Goal: Information Seeking & Learning: Learn about a topic

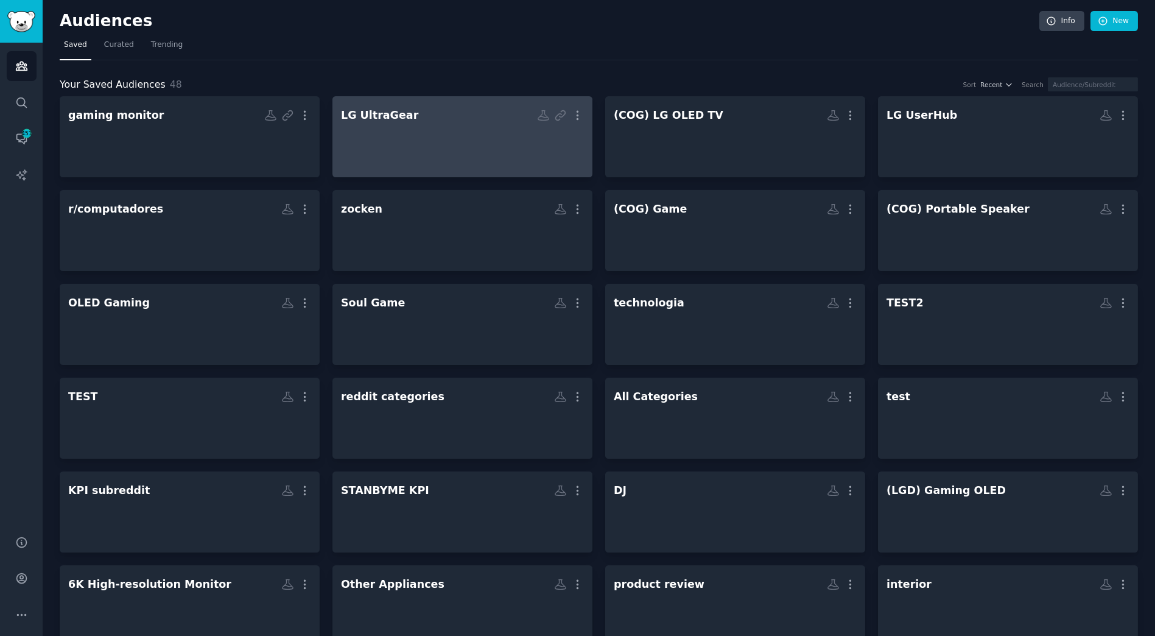
click at [468, 162] on div at bounding box center [462, 147] width 243 height 43
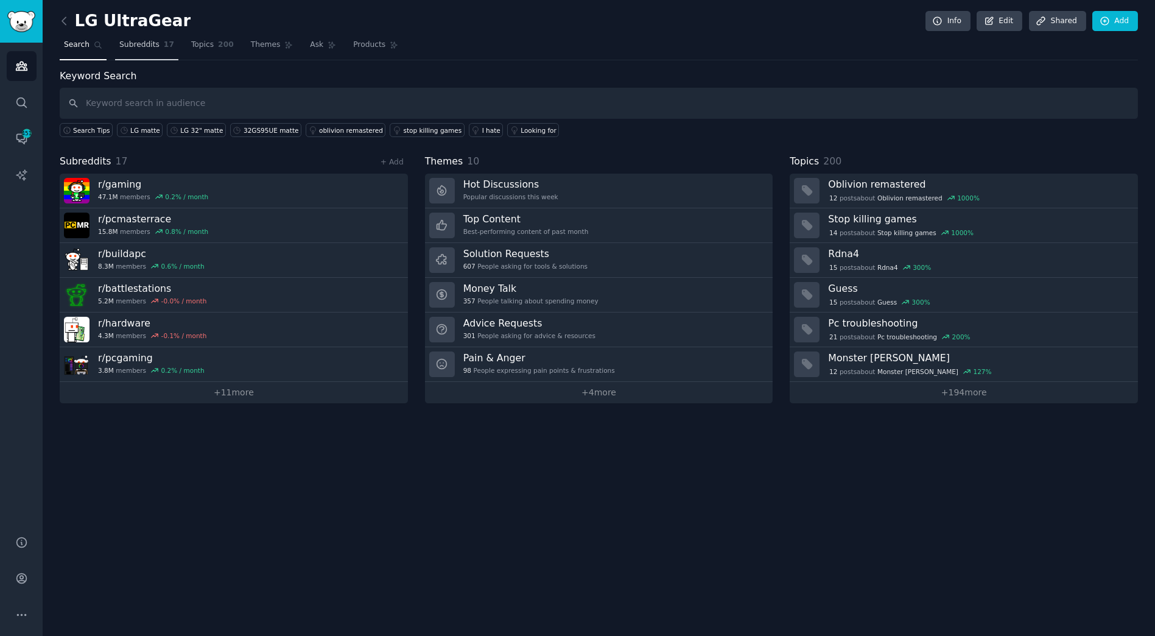
click at [157, 51] on link "Subreddits 17" at bounding box center [146, 47] width 63 height 25
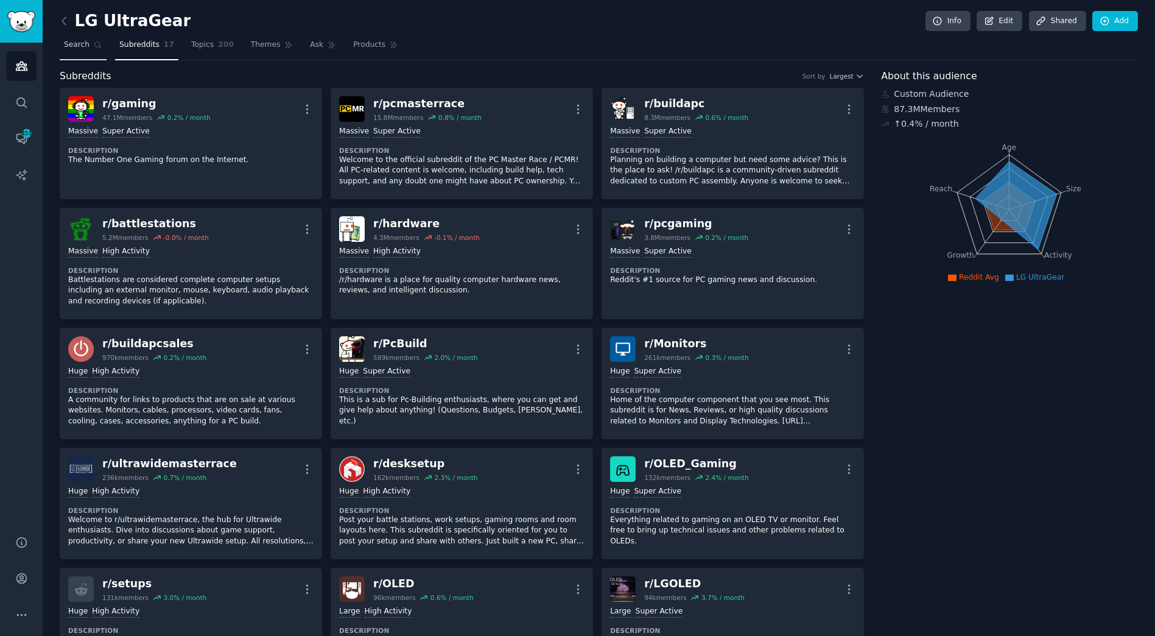
click at [64, 49] on span "Search" at bounding box center [77, 45] width 26 height 11
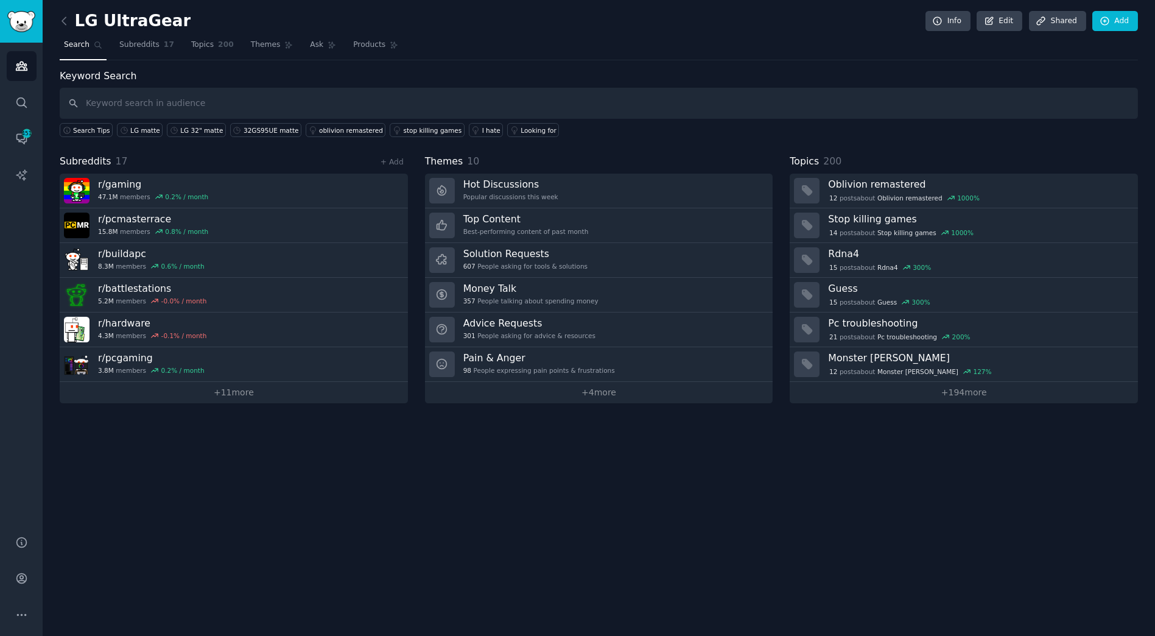
click at [133, 104] on input "text" at bounding box center [599, 103] width 1078 height 31
type input "4"
click at [245, 97] on input "text" at bounding box center [599, 103] width 1078 height 31
type input "5"
click at [248, 100] on input "ultragear," at bounding box center [599, 103] width 1078 height 31
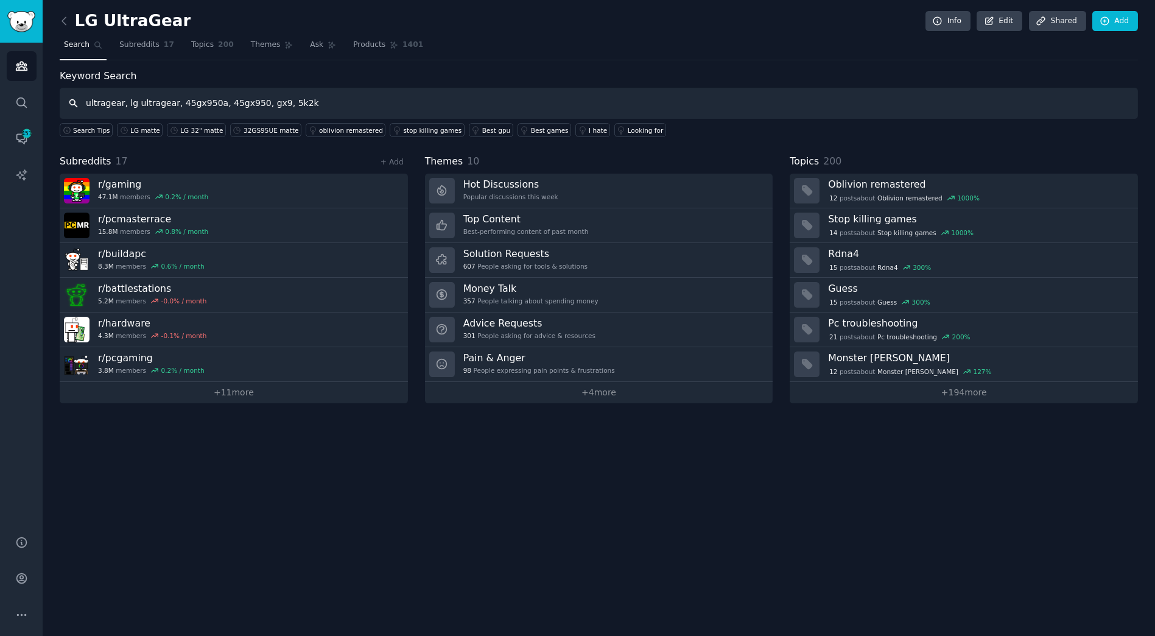
type input "ultragear, lg ultragear, 45gx950a, 45gx950, gx9, 5k2k"
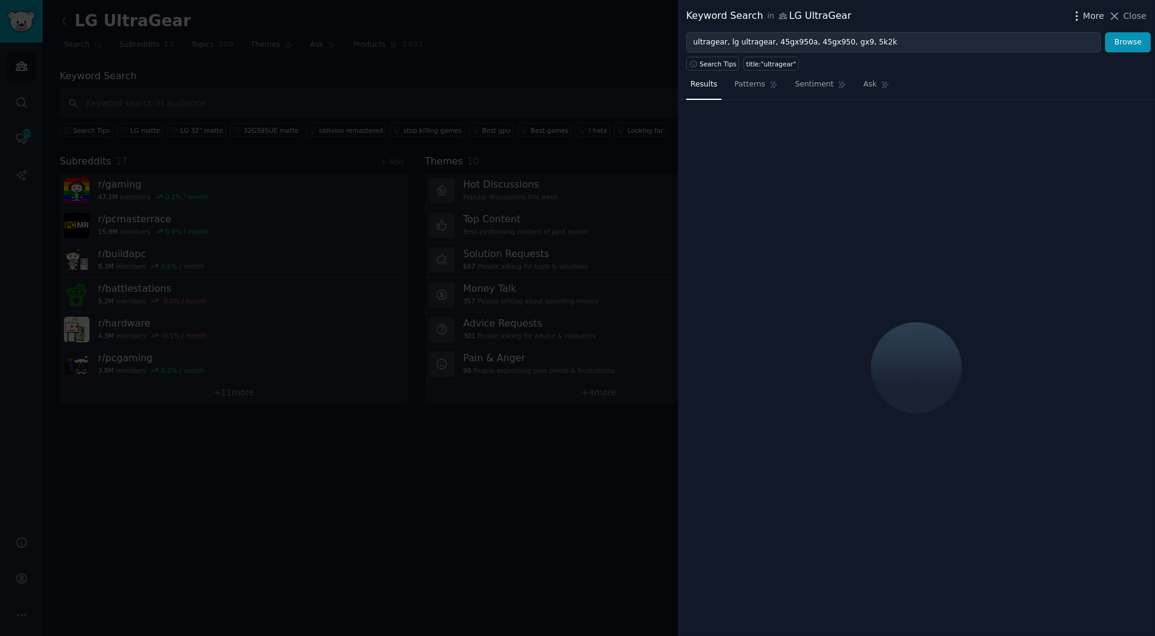
click at [1097, 13] on span "More" at bounding box center [1093, 16] width 21 height 13
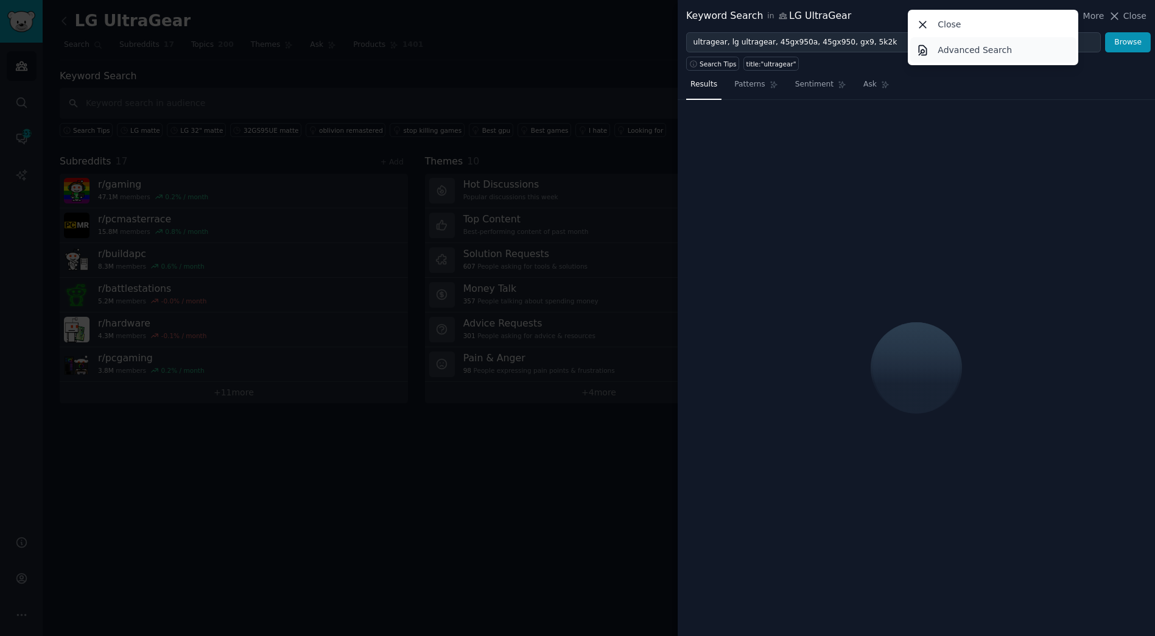
click at [1002, 49] on p "Advanced Search" at bounding box center [975, 50] width 74 height 13
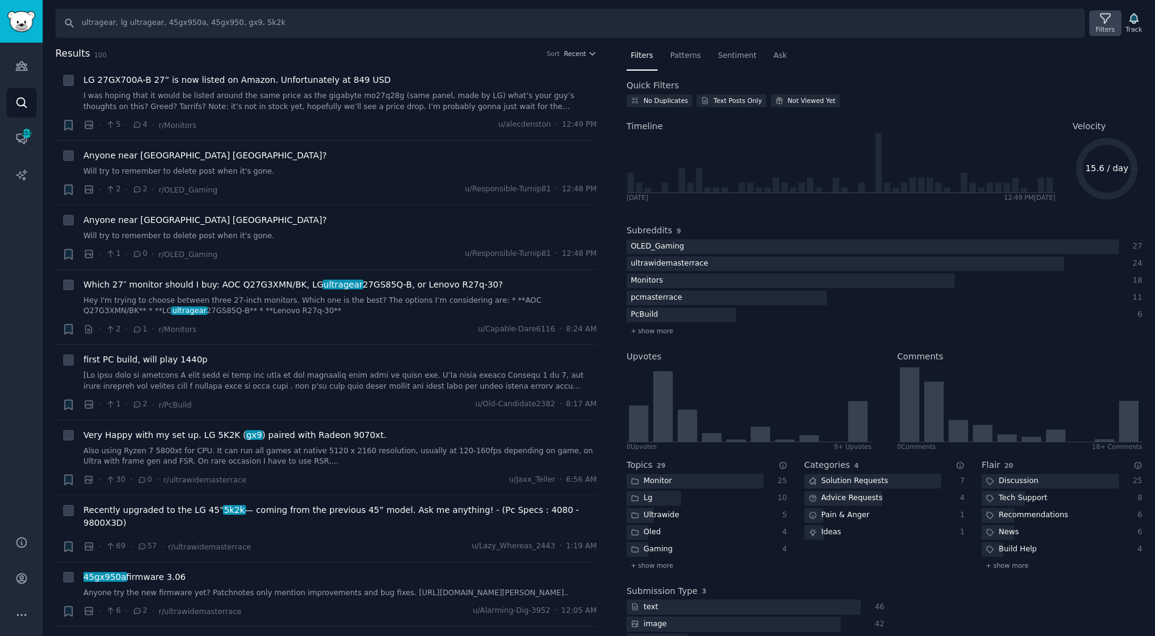
click at [1117, 16] on div "Filters" at bounding box center [1105, 23] width 32 height 26
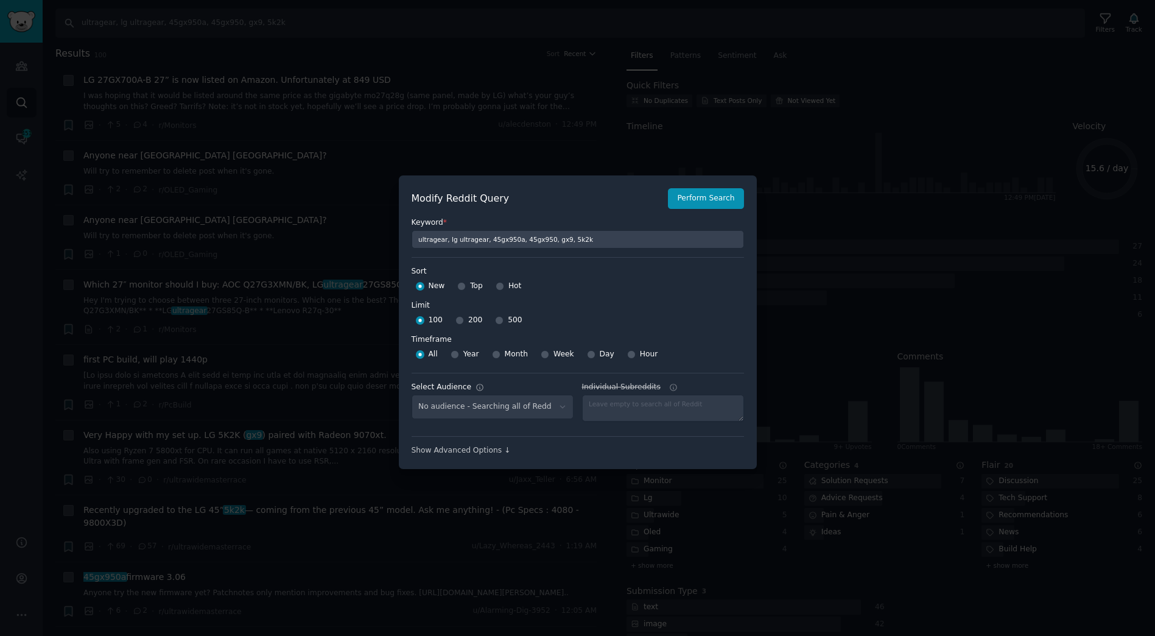
select select "a558a8d65a"
click at [554, 356] on span "Week" at bounding box center [564, 354] width 21 height 11
click at [549, 356] on input "Week" at bounding box center [545, 354] width 9 height 9
radio input "true"
click at [518, 314] on div "100 200 500" at bounding box center [578, 320] width 332 height 19
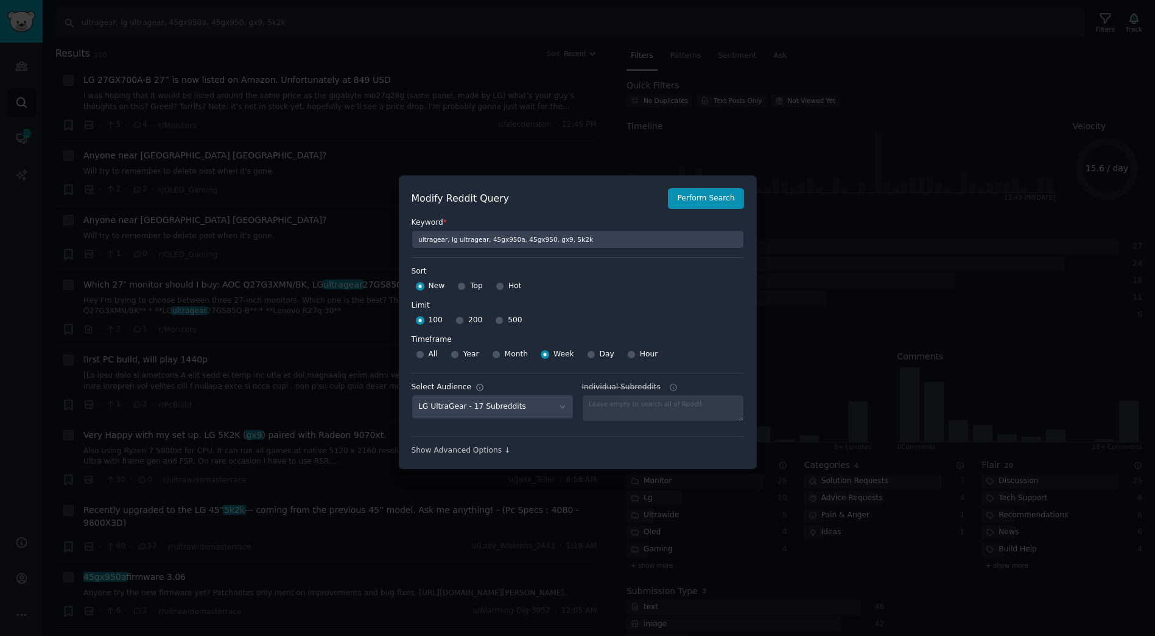
click at [508, 321] on span "500" at bounding box center [515, 320] width 14 height 11
click at [504, 321] on input "500" at bounding box center [499, 320] width 9 height 9
radio input "true"
click at [715, 194] on button "Perform Search" at bounding box center [706, 198] width 76 height 21
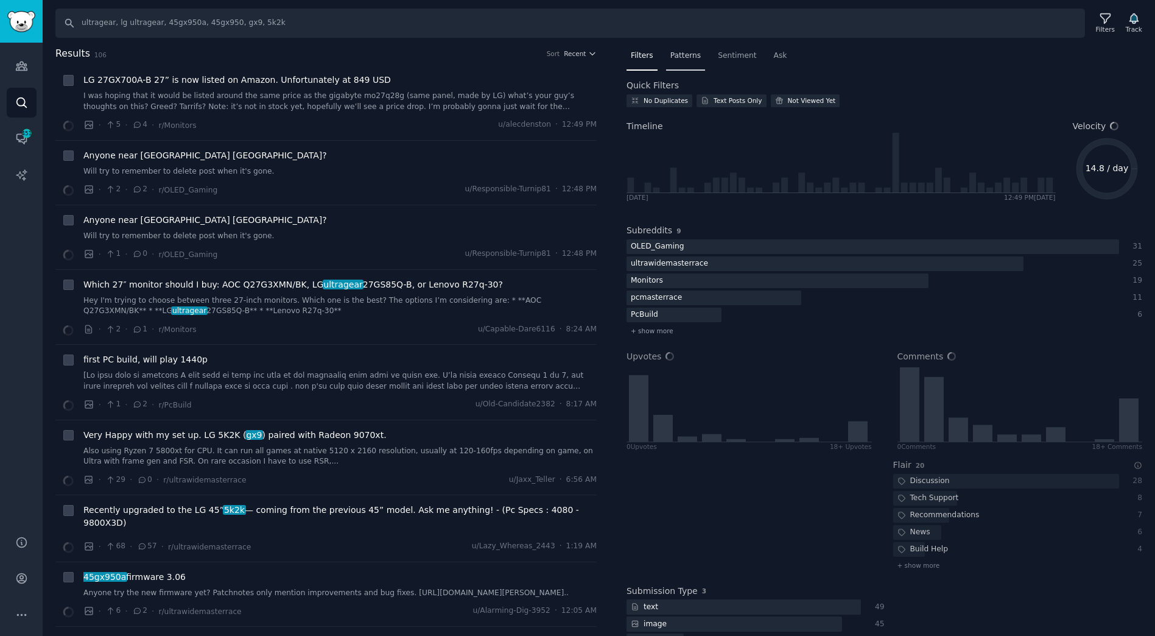
click at [696, 62] on div "Patterns" at bounding box center [685, 58] width 39 height 25
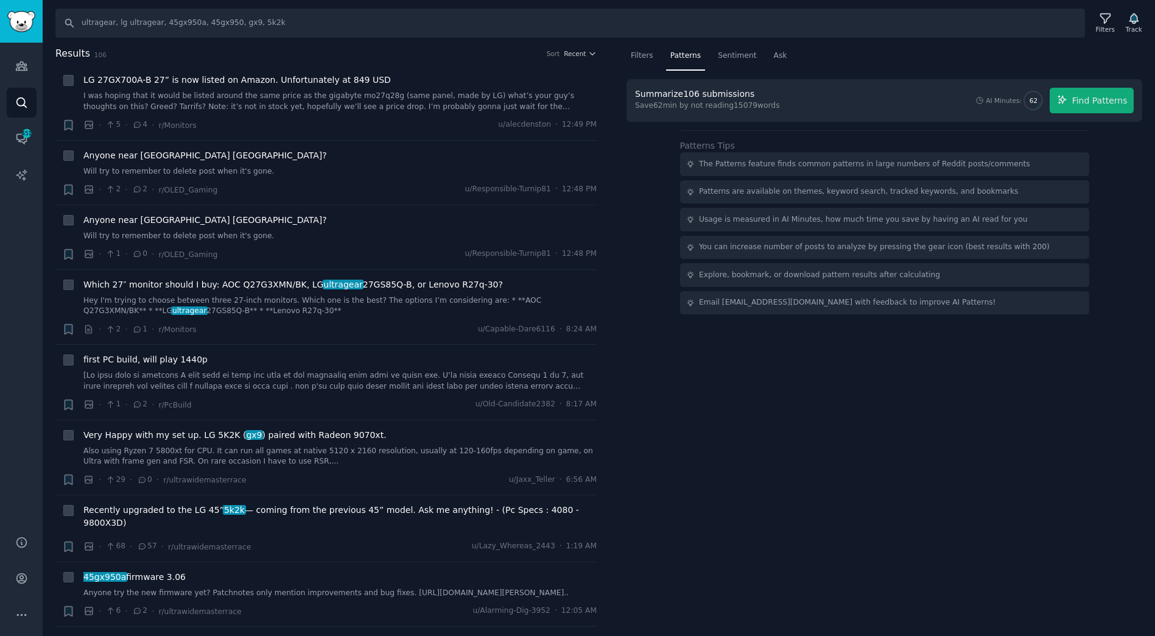
click at [1103, 124] on div "Summarize 106 submissions Save 62 min by not reading 15079 words AI Minutes: 62…" at bounding box center [885, 196] width 516 height 235
click at [1113, 102] on span "Find Patterns" at bounding box center [1099, 100] width 55 height 13
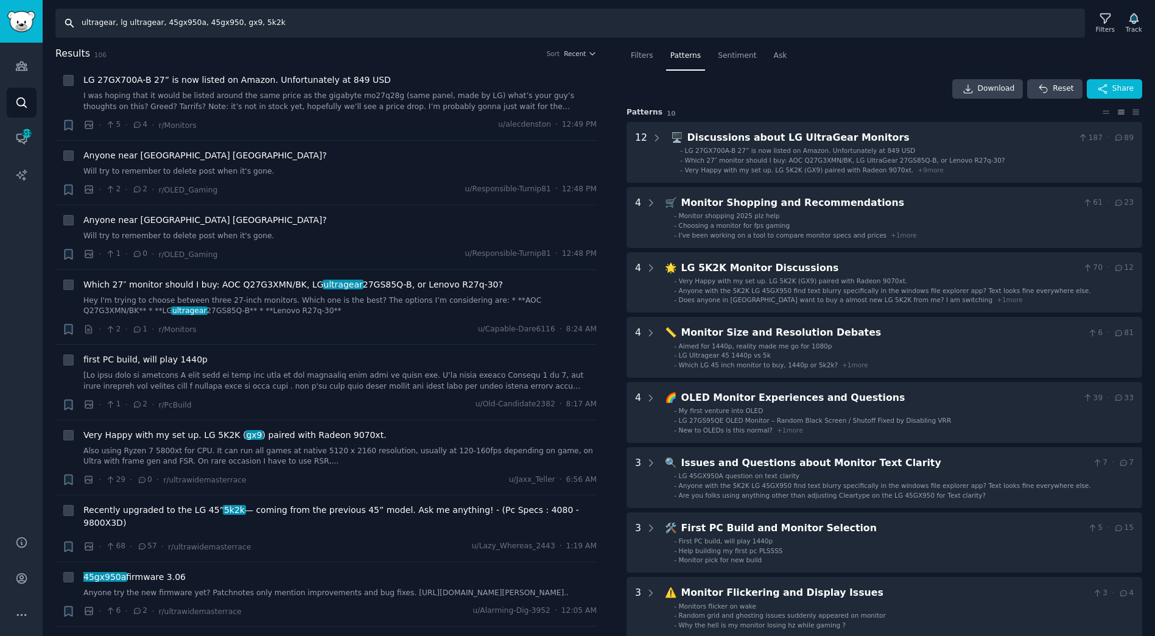
click at [295, 27] on input "ultragear, lg ultragear, 45gx950a, 45gx950, gx9, 5k2k" at bounding box center [570, 23] width 1030 height 29
type input "samsung odyssey"
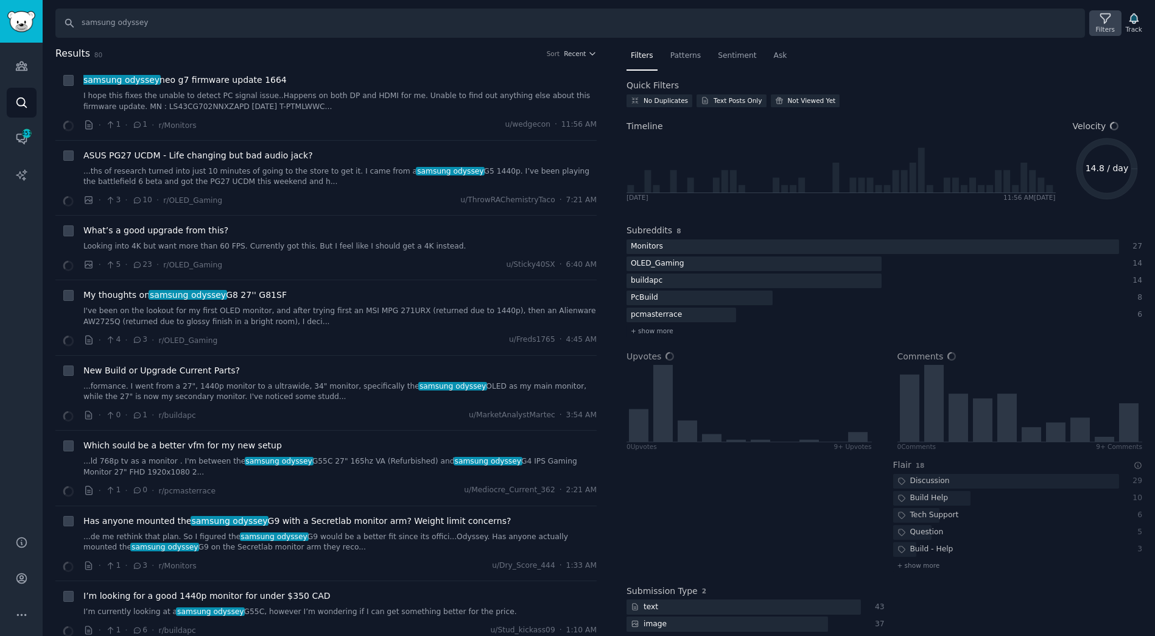
click at [1096, 30] on div "Filters" at bounding box center [1105, 23] width 32 height 26
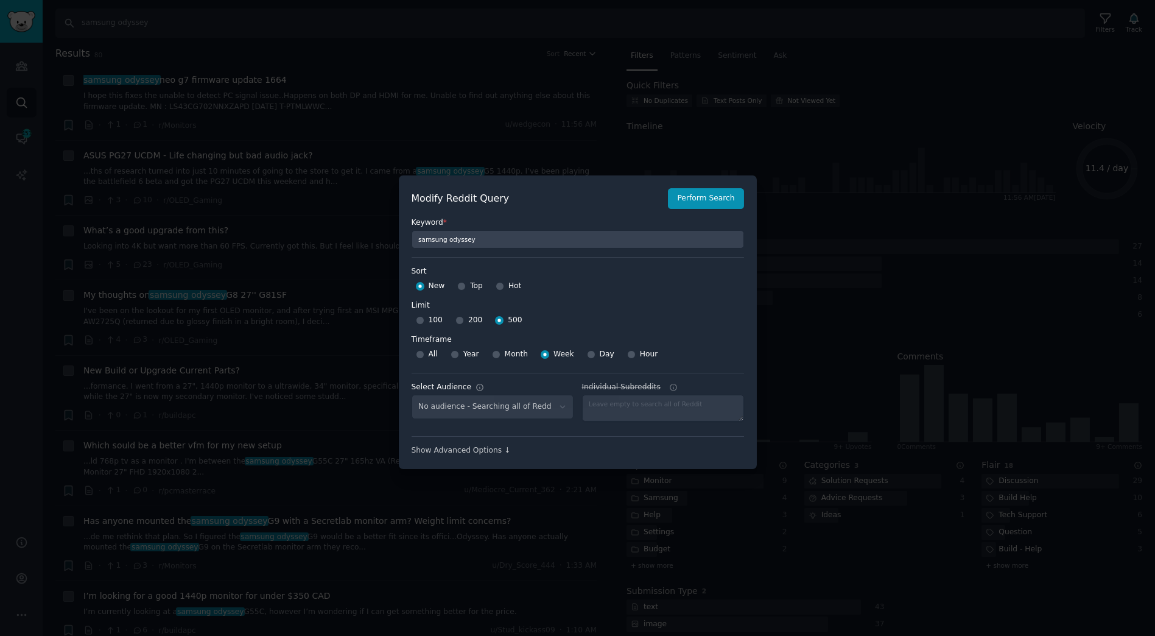
click at [502, 286] on div "Hot" at bounding box center [509, 285] width 26 height 19
click at [501, 286] on div "Hot" at bounding box center [509, 285] width 26 height 19
click at [722, 194] on button "Perform Search" at bounding box center [706, 198] width 76 height 21
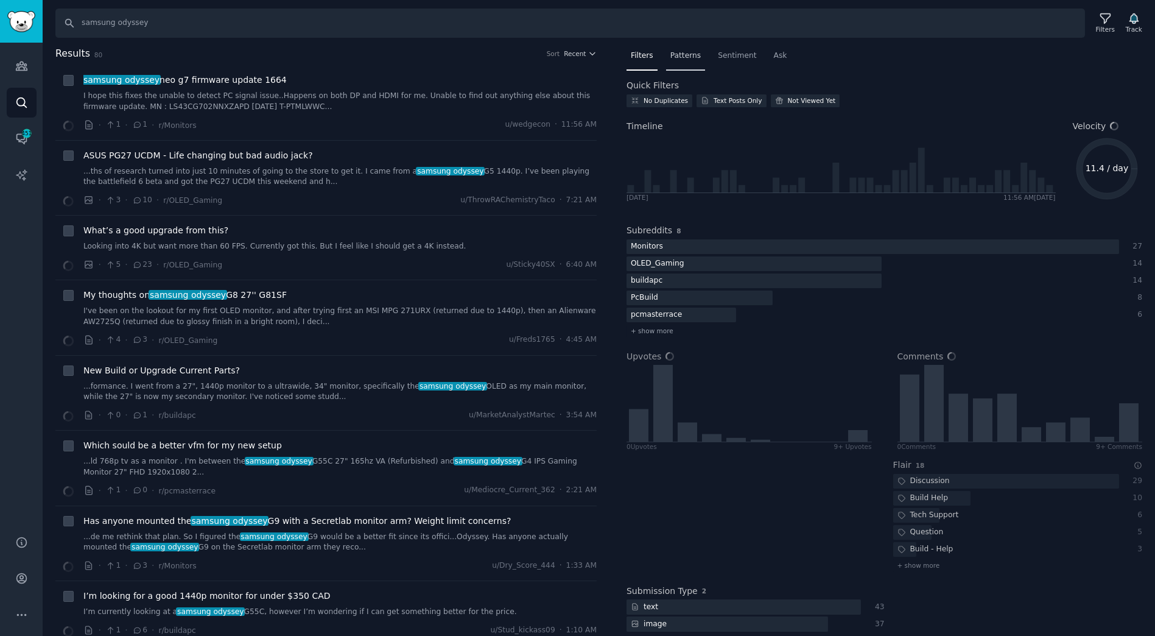
click at [678, 51] on span "Patterns" at bounding box center [685, 56] width 30 height 11
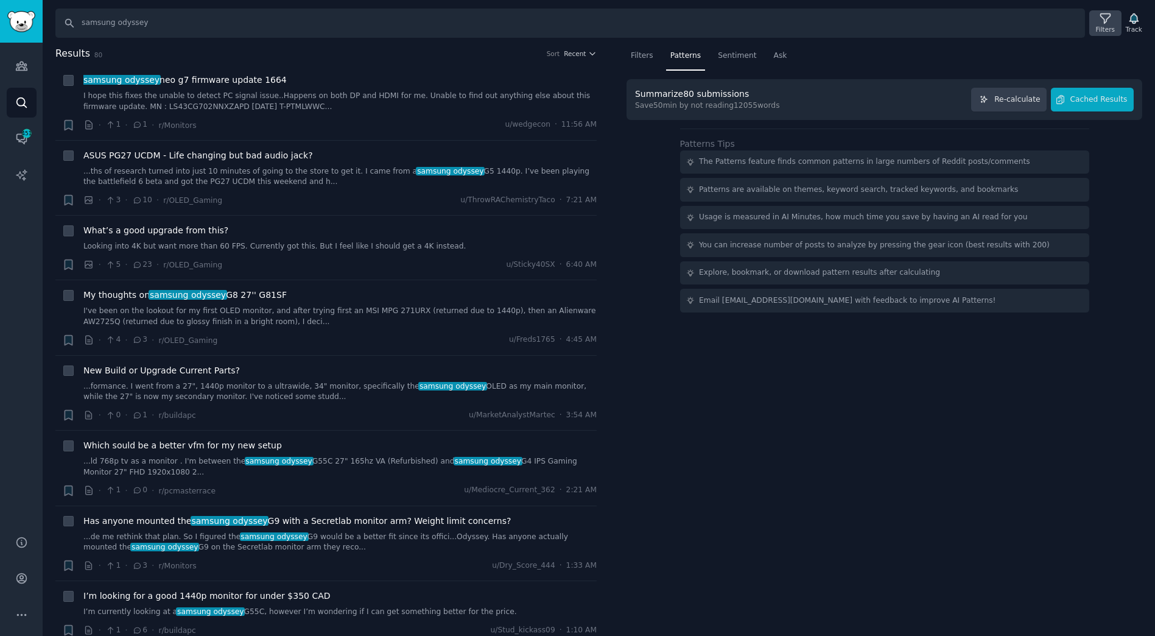
click at [1107, 19] on icon at bounding box center [1105, 19] width 10 height 10
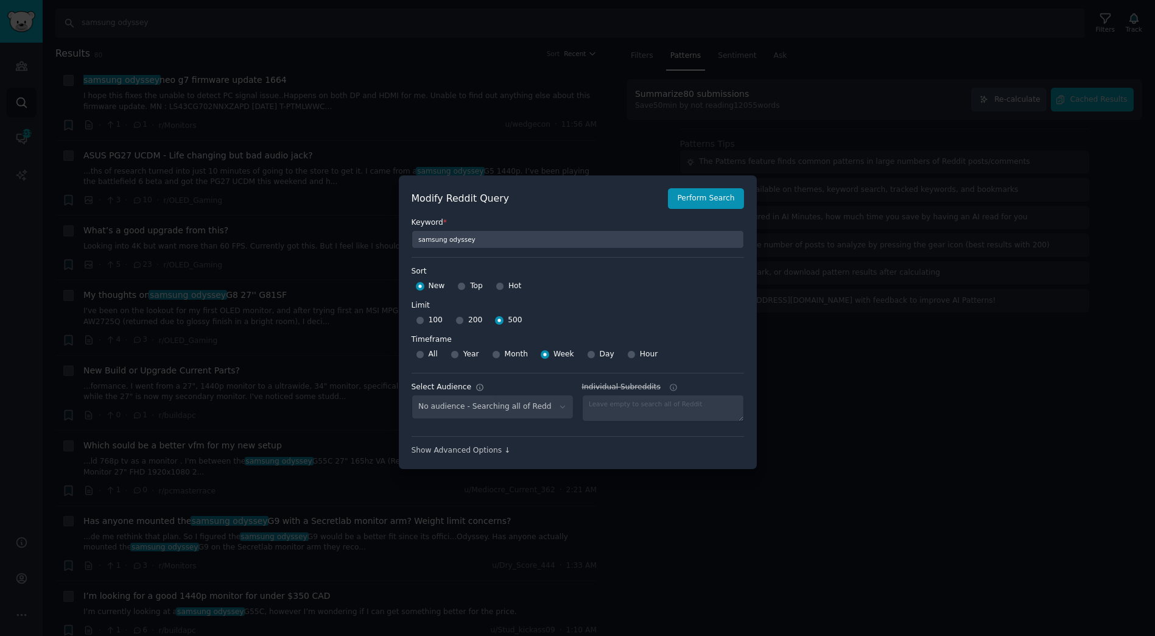
click at [1072, 43] on div at bounding box center [577, 318] width 1155 height 636
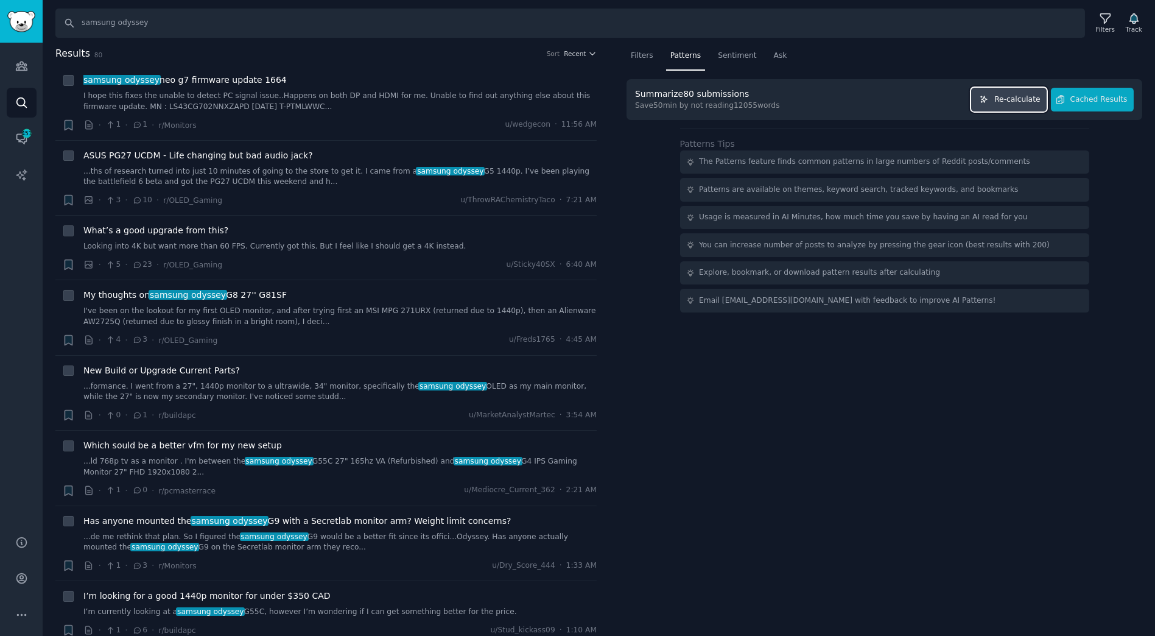
click at [1019, 99] on span "Re-calculate" at bounding box center [1017, 99] width 46 height 11
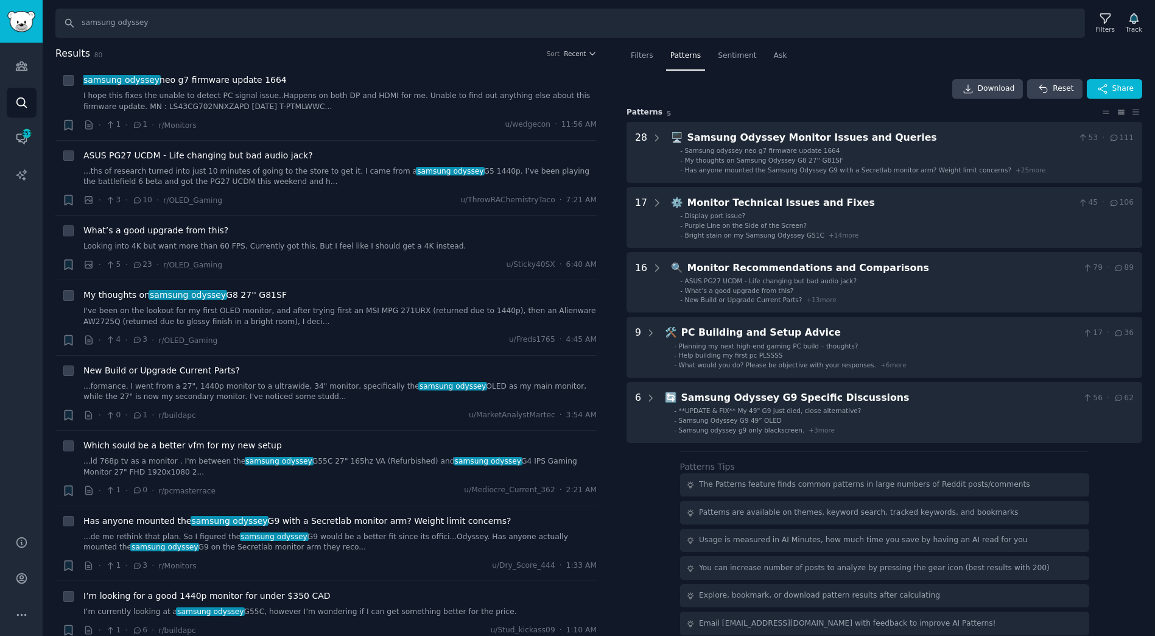
click at [205, 5] on div "Search samsung odyssey Filters Track" at bounding box center [599, 19] width 1113 height 38
click at [207, 14] on input "samsung odyssey" at bounding box center [570, 23] width 1030 height 29
click at [4, 116] on div "Audiences Search Conversations 451 AI Reports" at bounding box center [21, 282] width 43 height 478
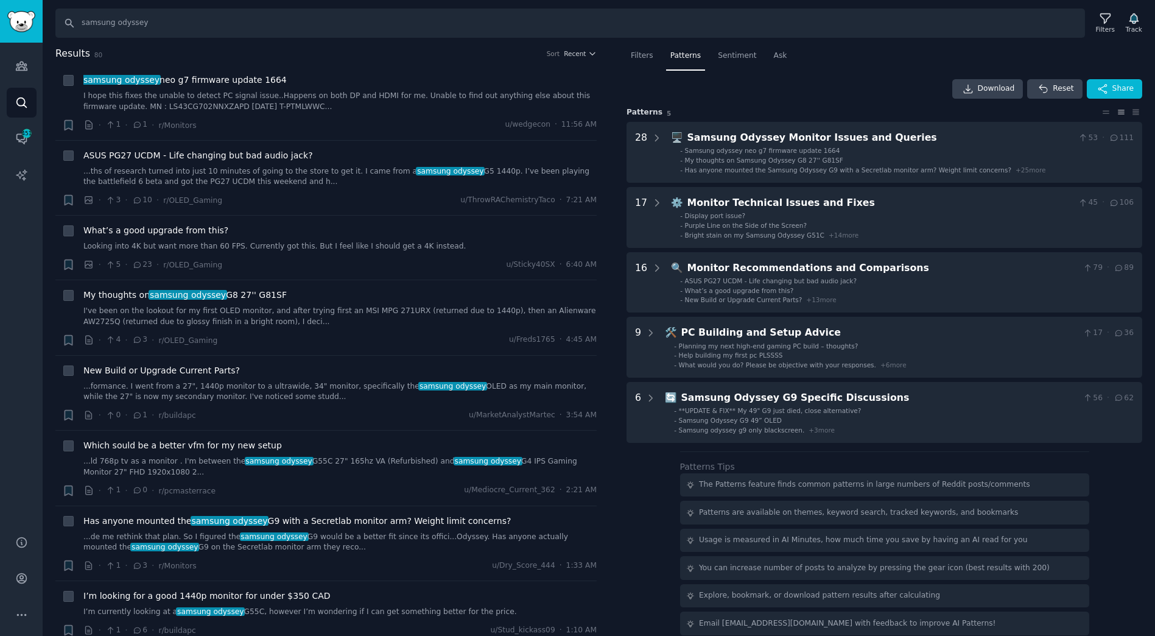
click at [4, 108] on div "Audiences Search Conversations 451 AI Reports" at bounding box center [21, 282] width 43 height 478
click at [12, 50] on div "Audiences Search Conversations 451 AI Reports" at bounding box center [21, 282] width 43 height 478
click at [29, 62] on link "Audiences" at bounding box center [22, 66] width 30 height 30
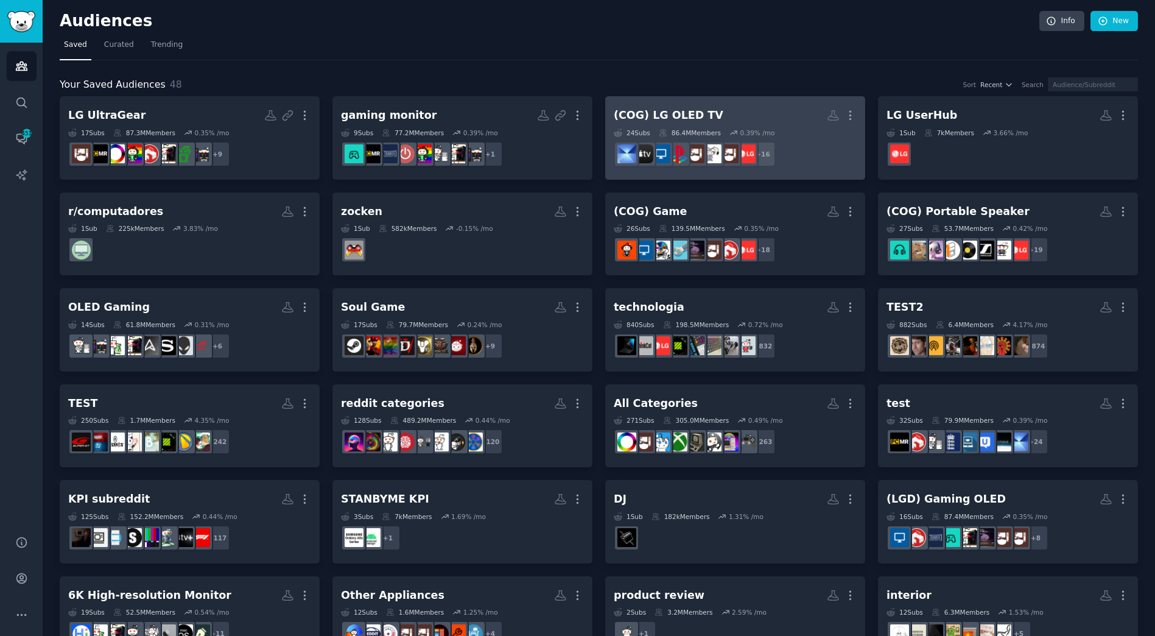
click at [751, 105] on h2 "(COG) LG OLED TV More" at bounding box center [735, 115] width 243 height 21
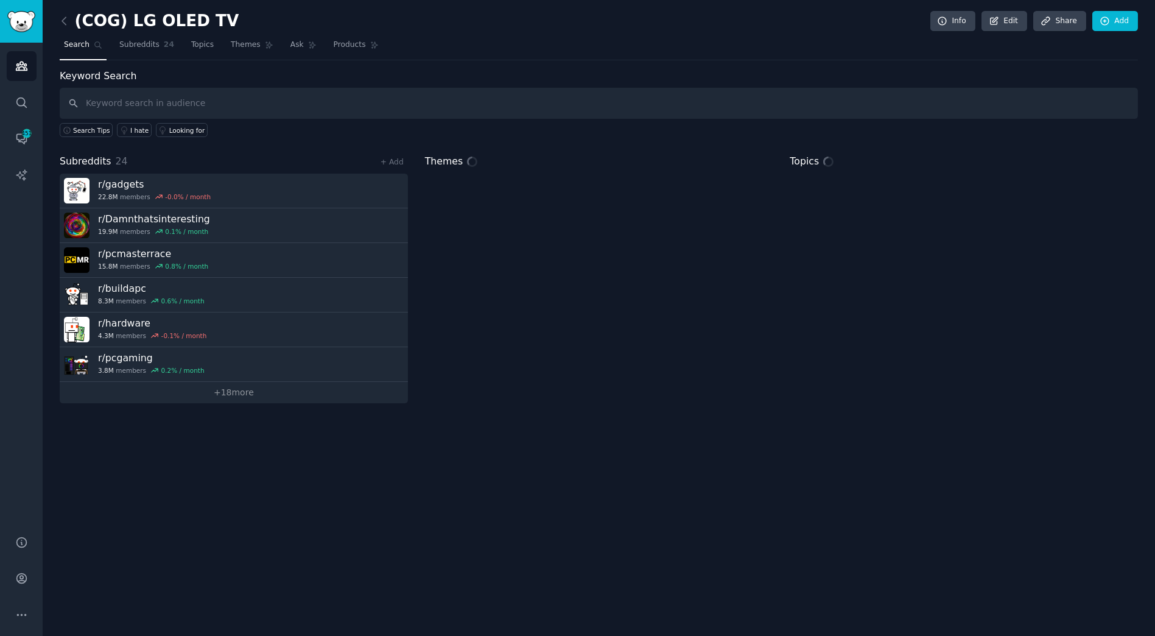
click at [276, 88] on input "text" at bounding box center [599, 103] width 1078 height 31
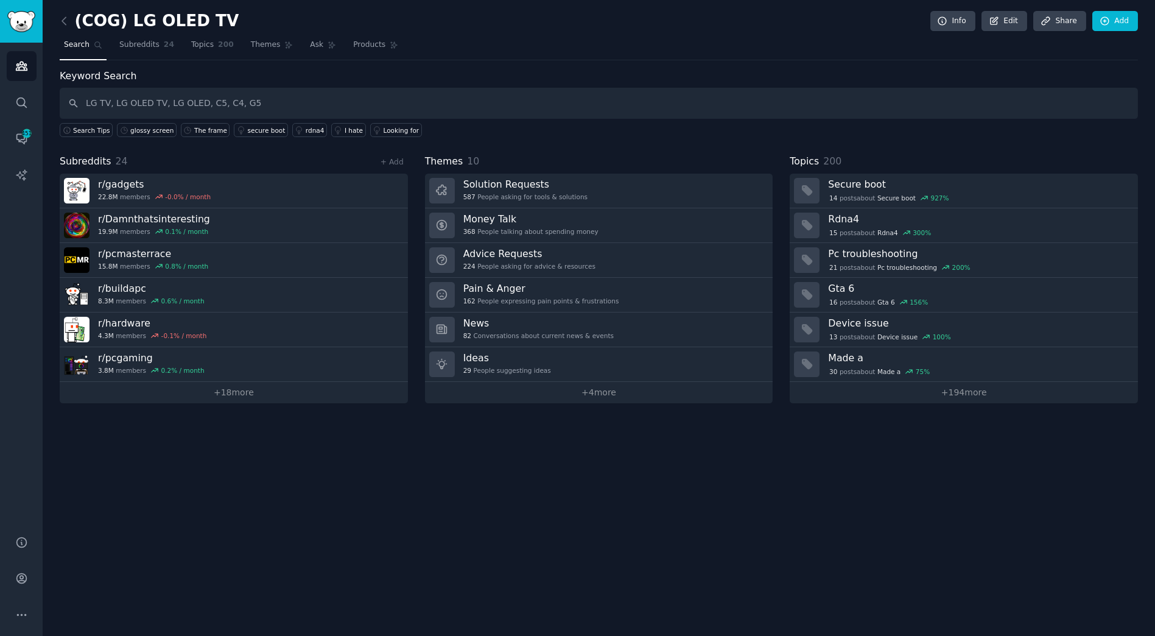
type input "LG TV, LG OLED TV, LG OLED, C5, C4, G5"
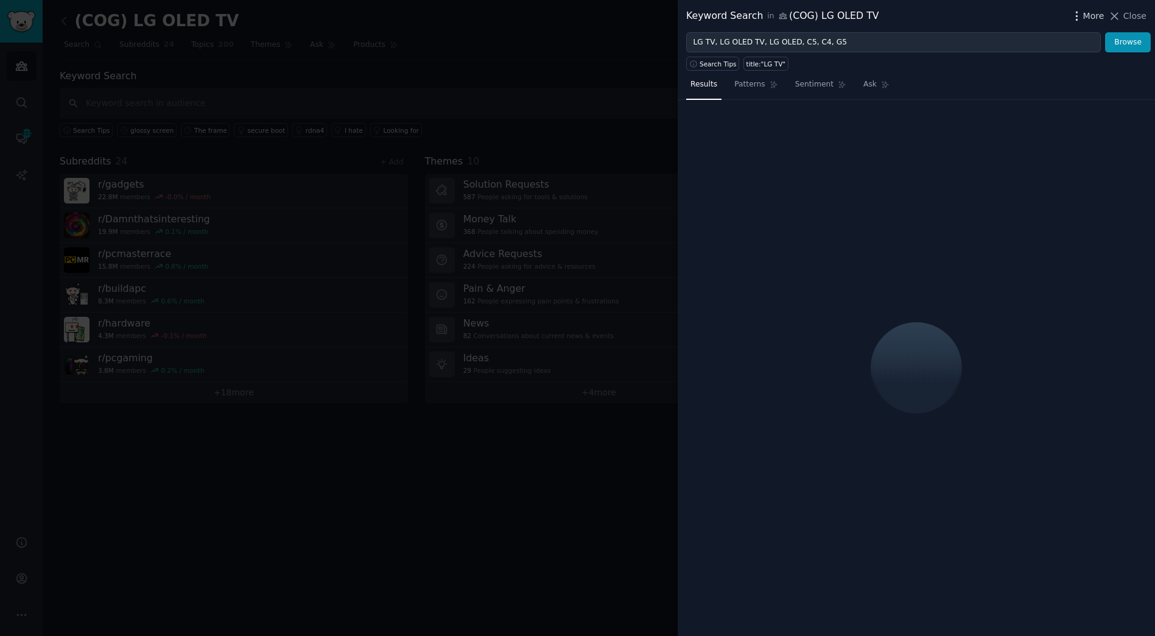
click at [1083, 13] on icon "button" at bounding box center [1077, 16] width 13 height 13
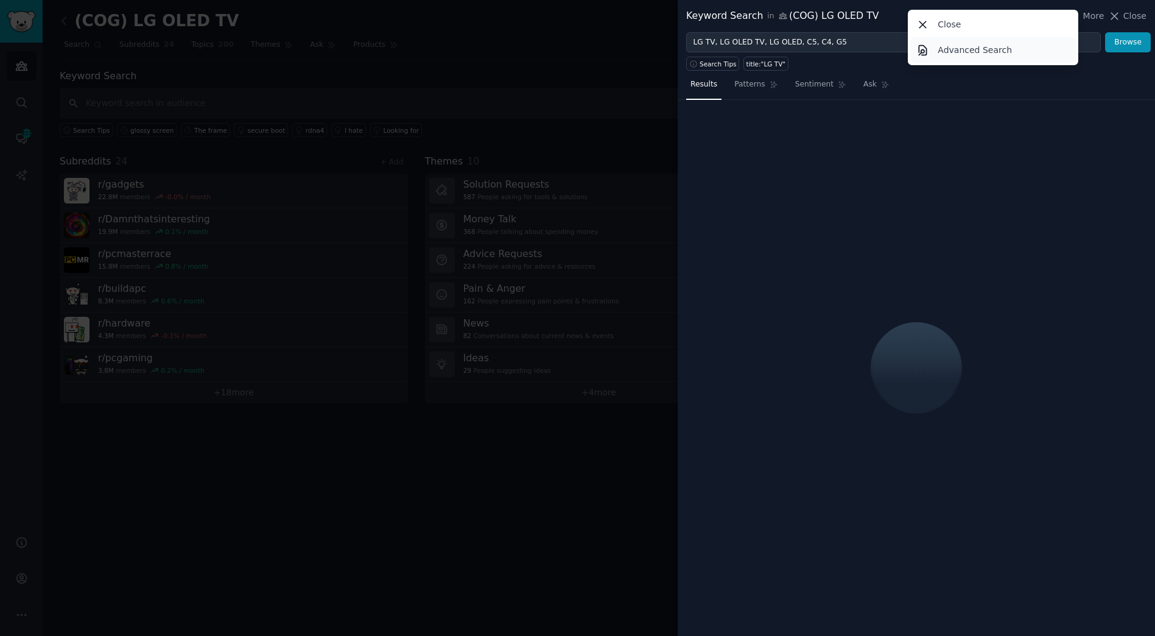
click at [1035, 56] on link "Advanced Search" at bounding box center [993, 50] width 166 height 26
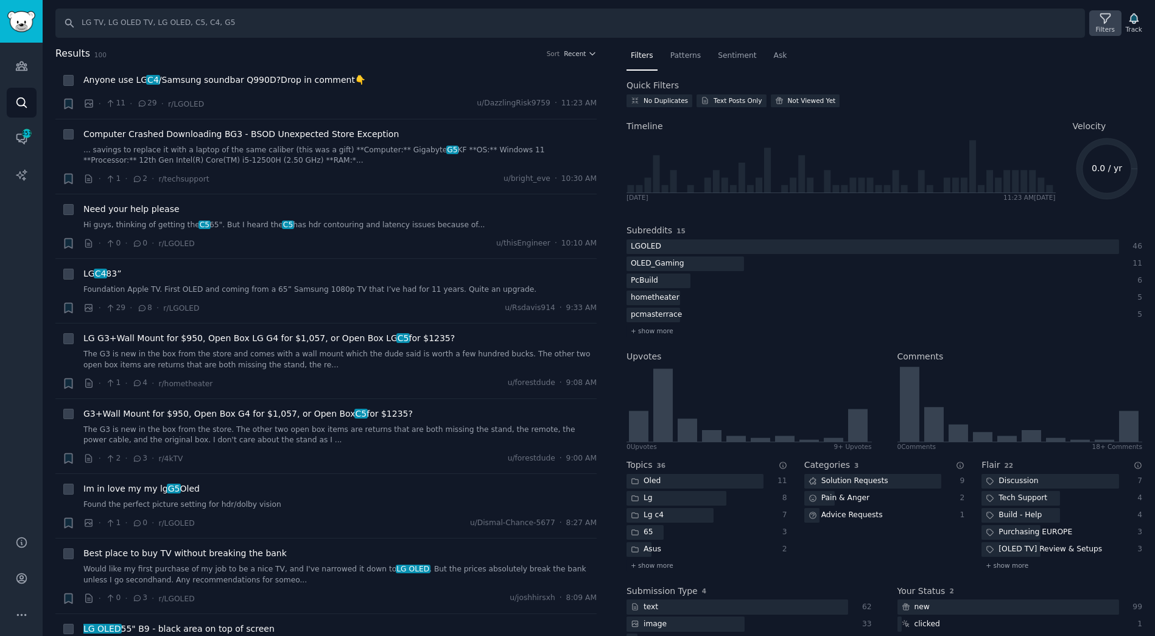
click at [1120, 15] on div "Filters" at bounding box center [1105, 23] width 32 height 26
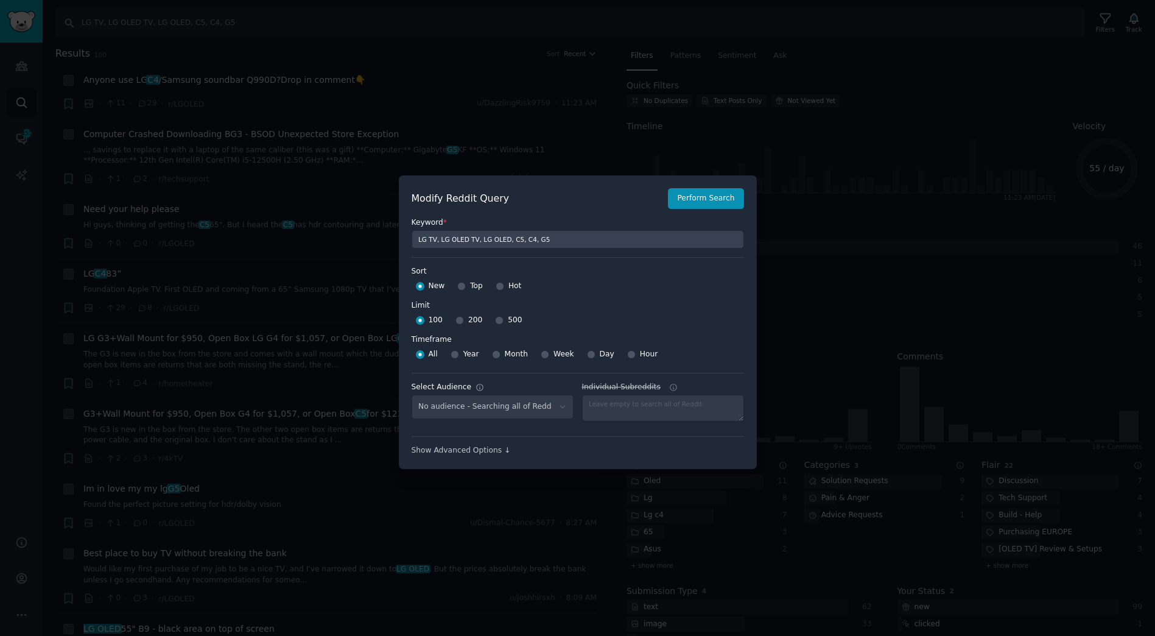
click at [508, 319] on span "500" at bounding box center [515, 320] width 14 height 11
click at [502, 319] on input "500" at bounding box center [499, 320] width 9 height 9
radio input "true"
click at [561, 356] on span "Week" at bounding box center [564, 354] width 21 height 11
click at [549, 356] on input "Week" at bounding box center [545, 354] width 9 height 9
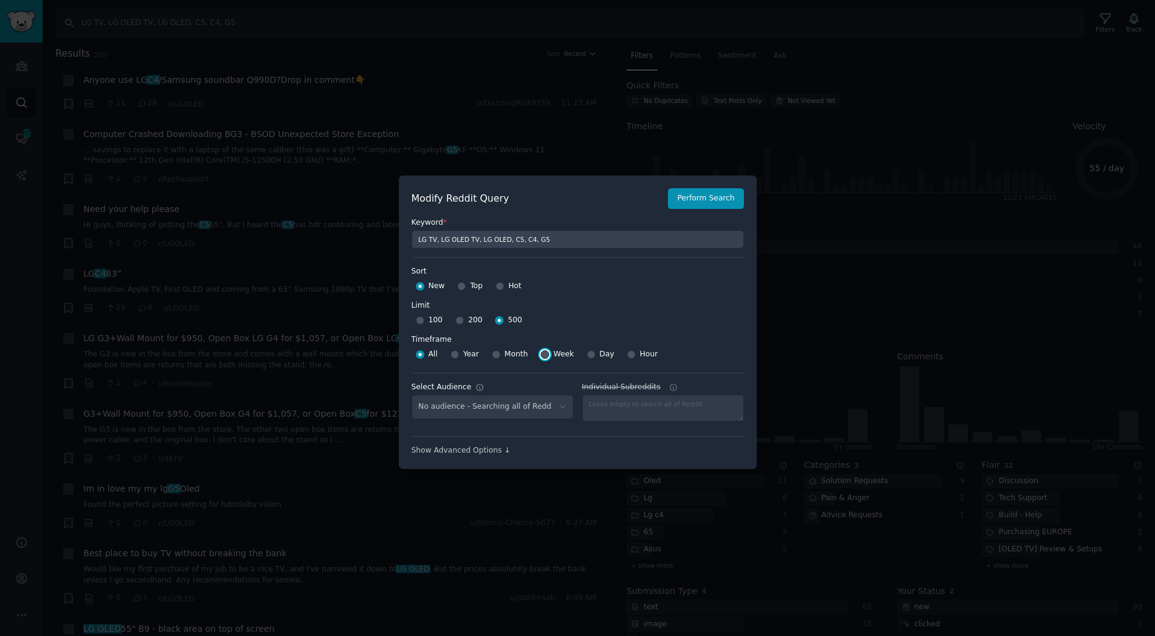
radio input "true"
click at [732, 194] on button "Perform Search" at bounding box center [706, 198] width 76 height 21
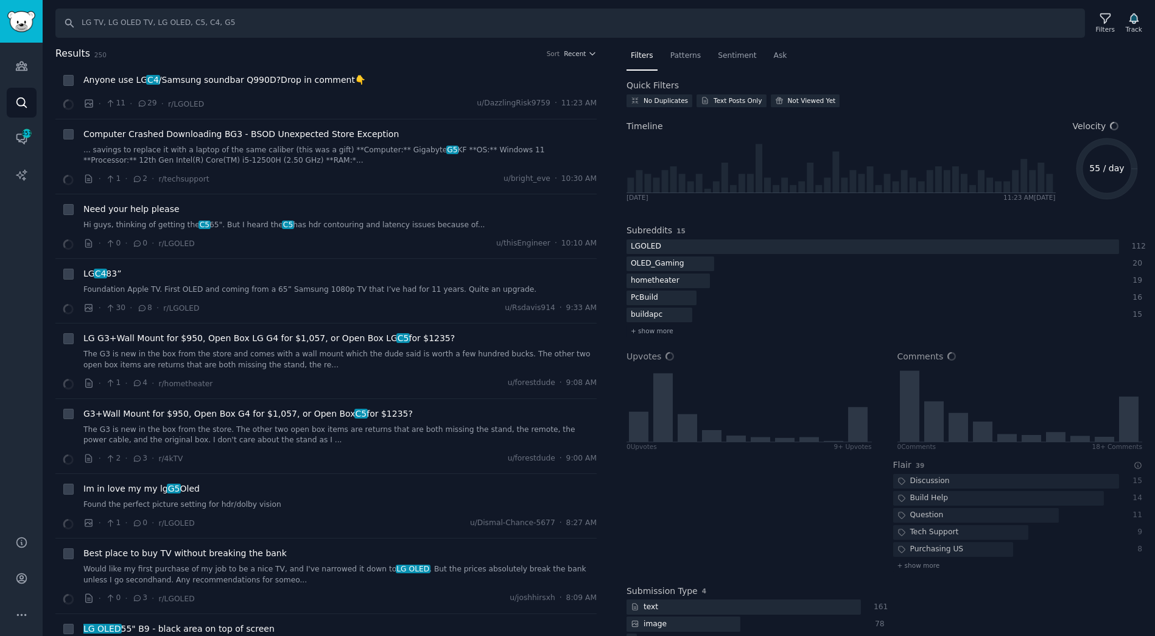
click at [682, 55] on span "Patterns" at bounding box center [685, 56] width 30 height 11
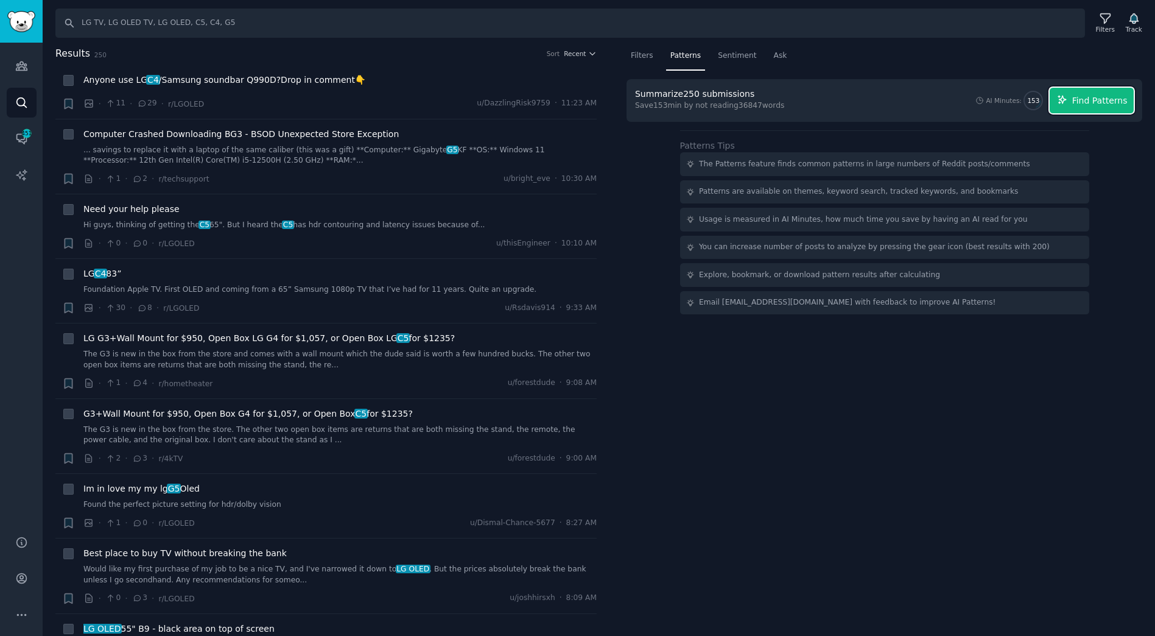
click at [1066, 99] on icon "button" at bounding box center [1062, 100] width 8 height 8
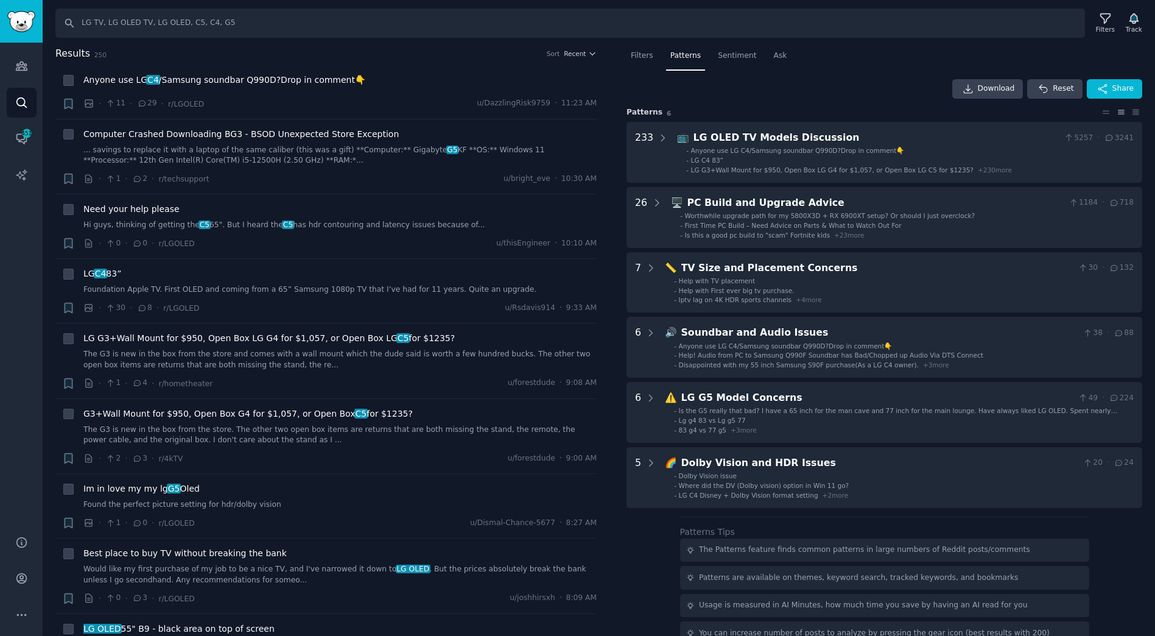
click at [819, 91] on div "Download Reset Share" at bounding box center [885, 88] width 516 height 19
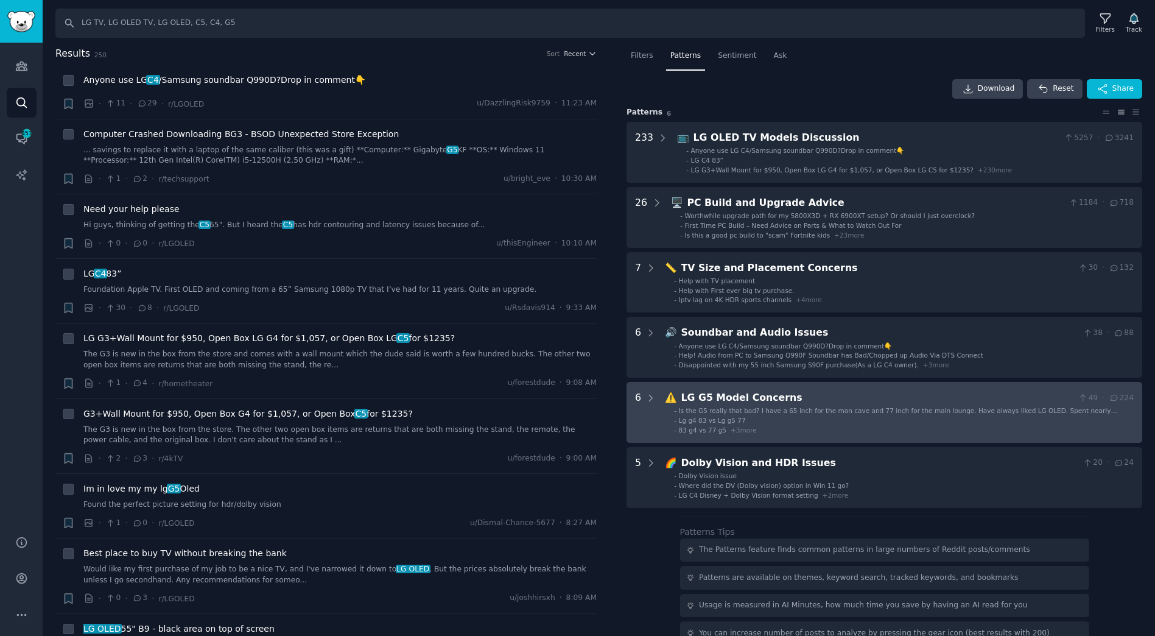
click at [976, 394] on div "LG G5 Model Concerns" at bounding box center [877, 397] width 393 height 15
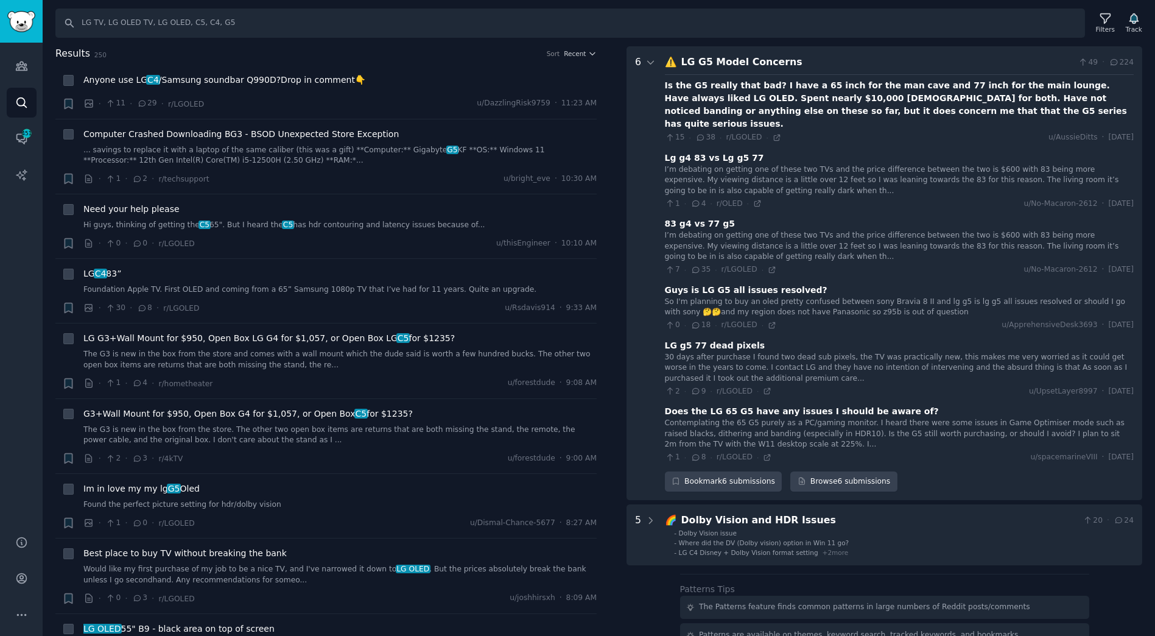
scroll to position [65, 0]
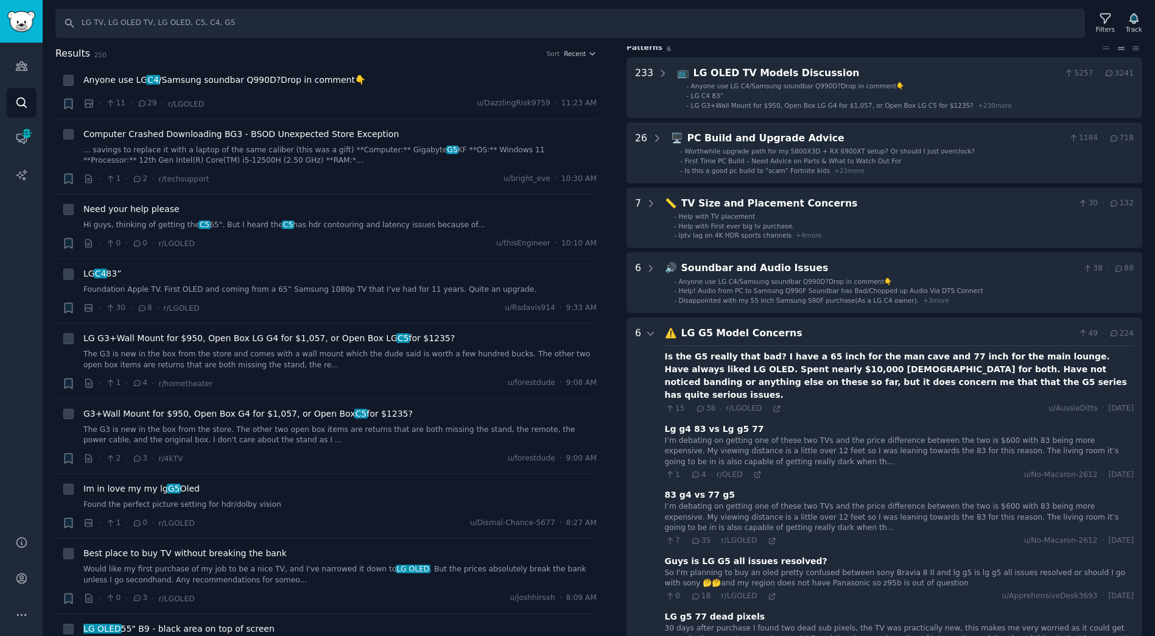
click at [823, 336] on div "LG G5 Model Concerns" at bounding box center [877, 333] width 393 height 15
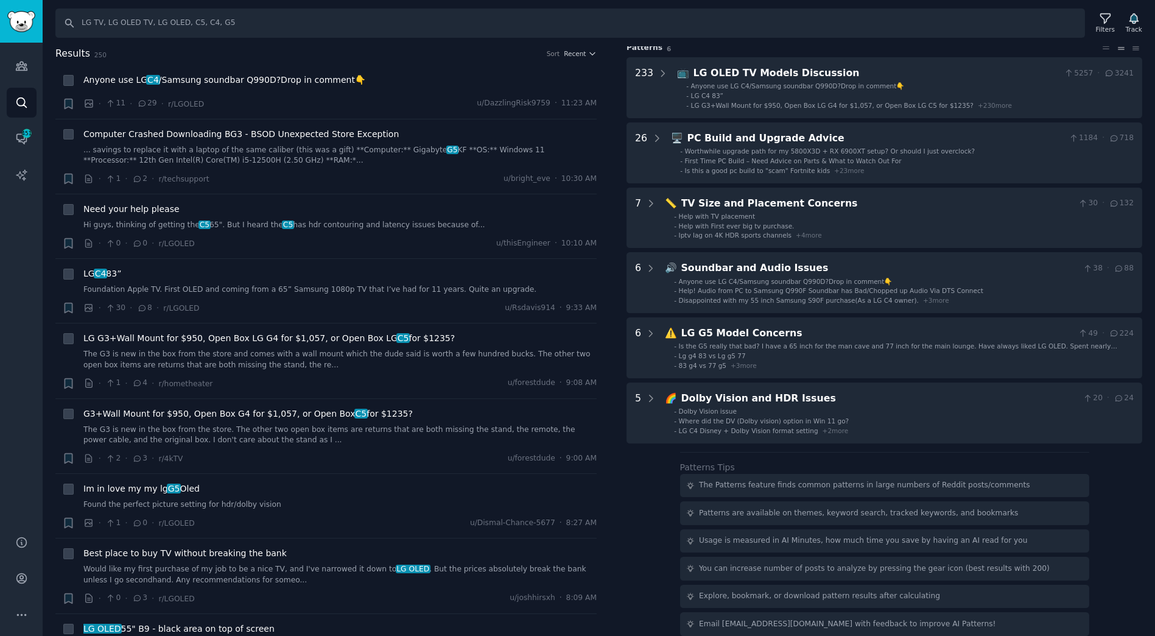
drag, startPoint x: 242, startPoint y: 5, endPoint x: 246, endPoint y: 10, distance: 6.5
click at [242, 5] on div "Search LG TV, LG OLED TV, LG OLED, C5, C4, G5 Filters Track" at bounding box center [599, 19] width 1113 height 38
click at [255, 29] on input "LG TV, LG OLED TV, LG OLED, C5, C4, G5" at bounding box center [570, 23] width 1030 height 29
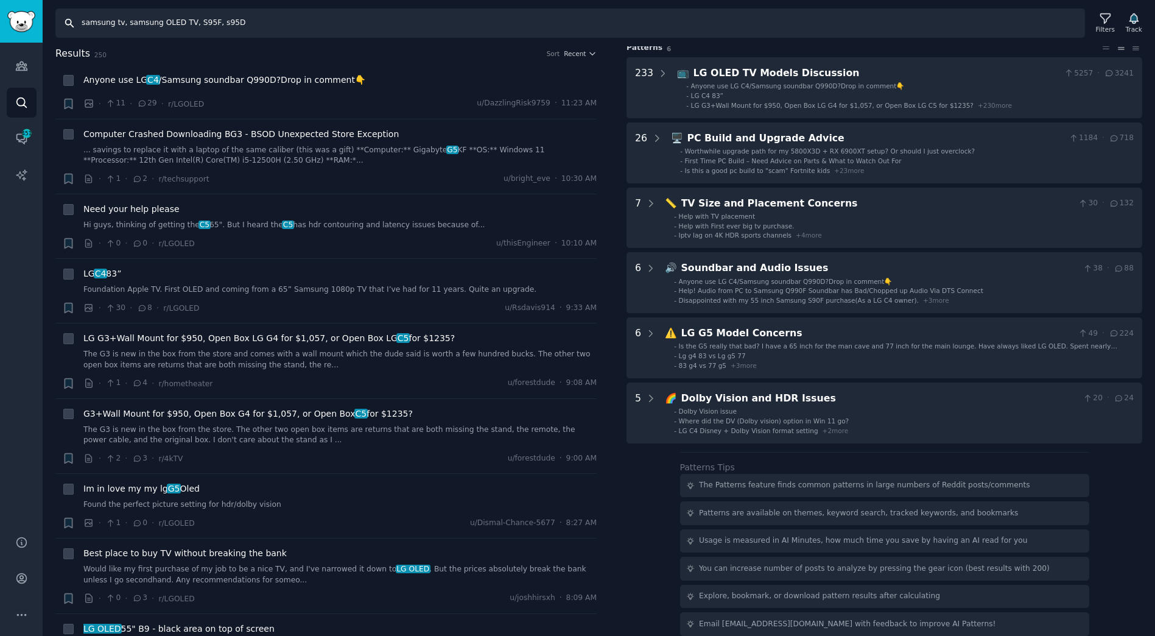
type input "samsung tv, samsung OLED TV, S95F, s95D"
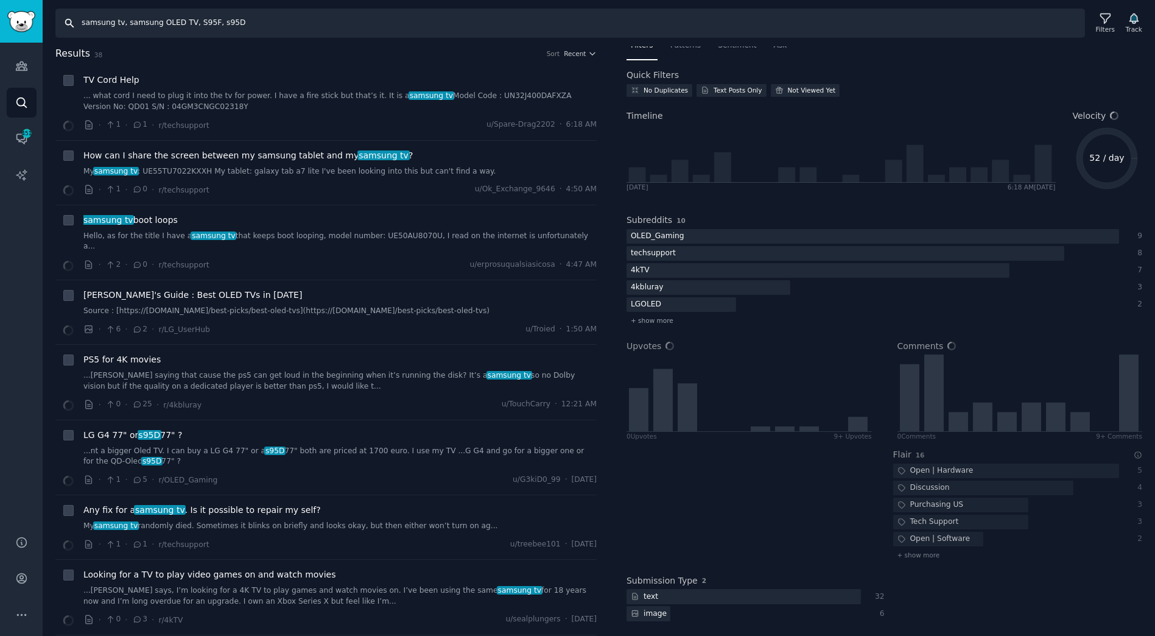
scroll to position [9, 0]
click at [1103, 27] on div "Filters" at bounding box center [1105, 29] width 19 height 9
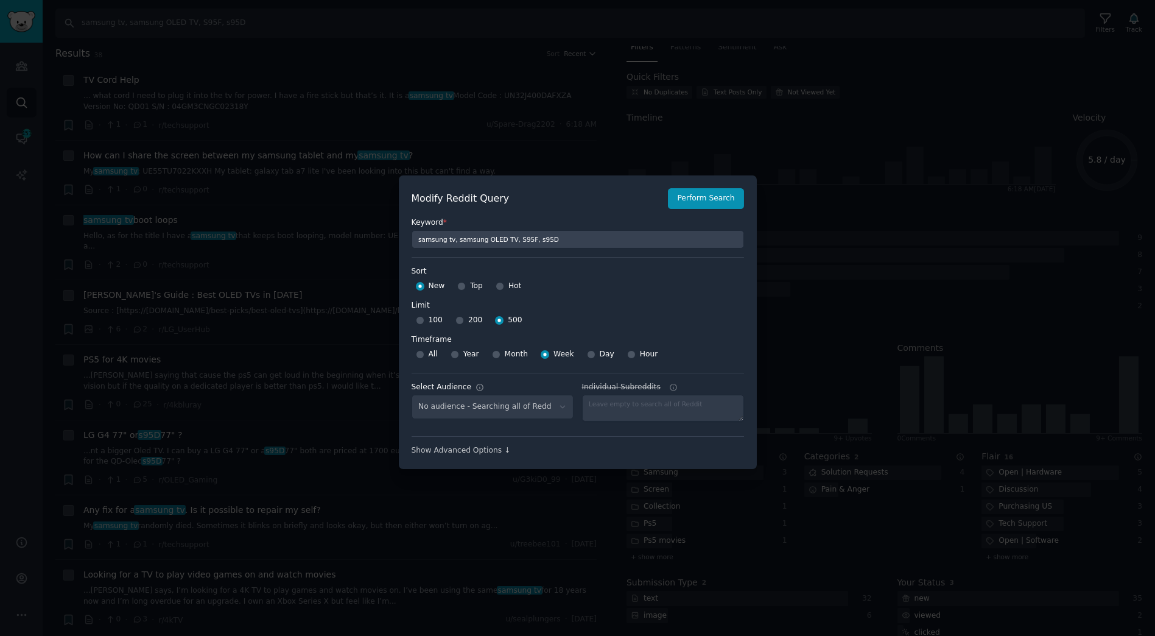
scroll to position [26, 0]
click at [692, 203] on button "Perform Search" at bounding box center [706, 198] width 76 height 21
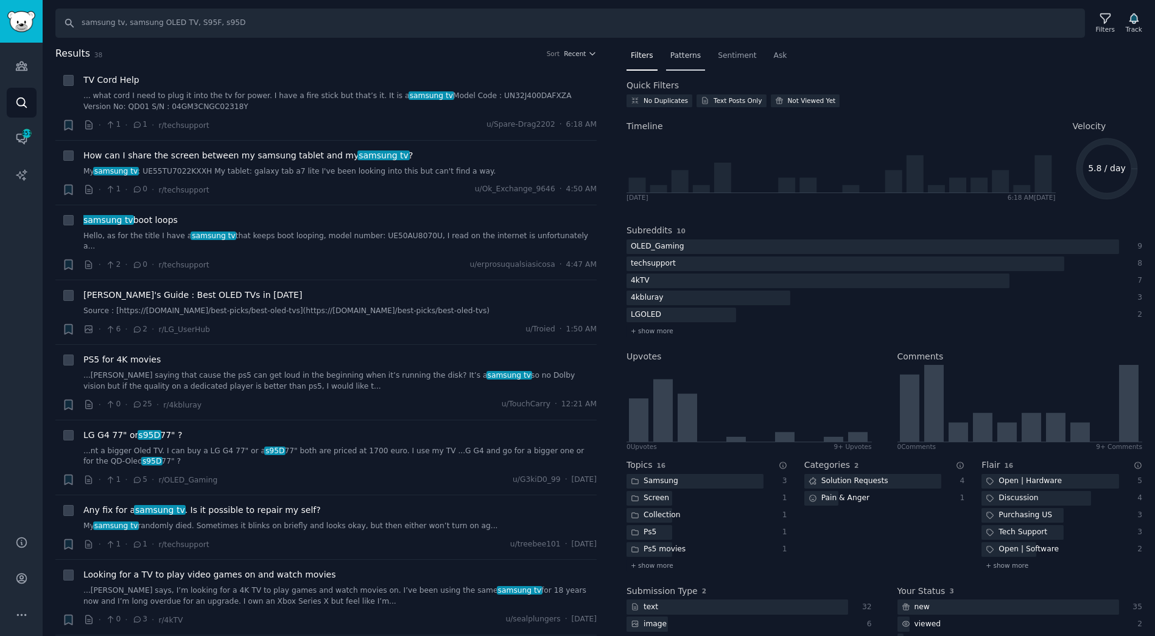
click at [670, 56] on span "Patterns" at bounding box center [685, 56] width 30 height 11
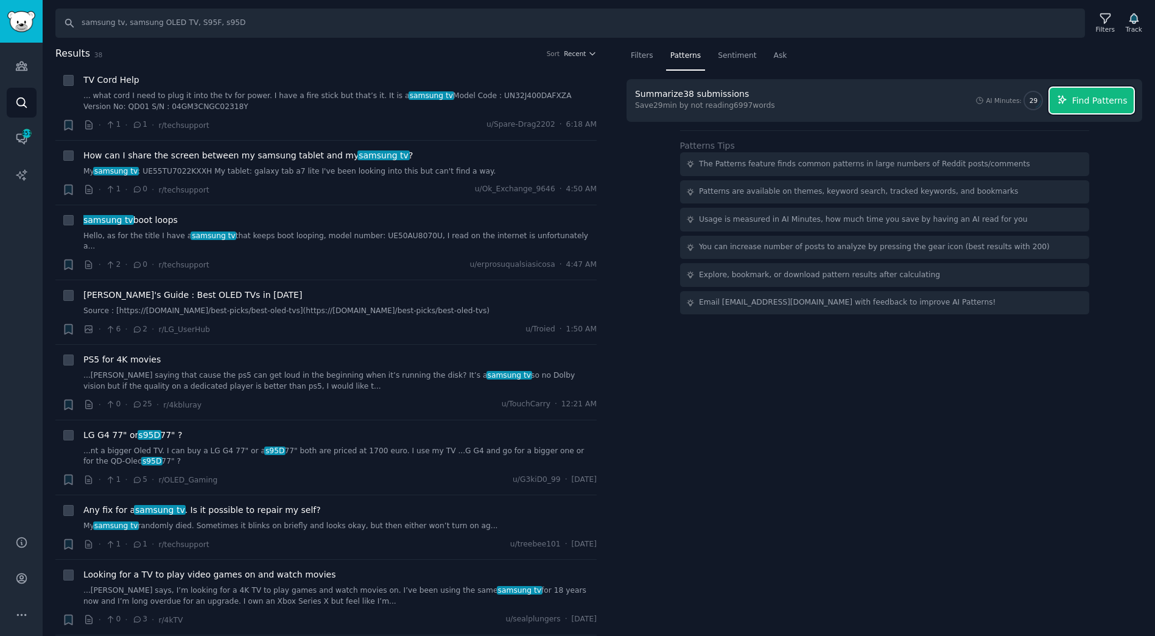
click at [1103, 107] on button "Find Patterns" at bounding box center [1092, 101] width 84 height 26
